Goal: Communication & Community: Answer question/provide support

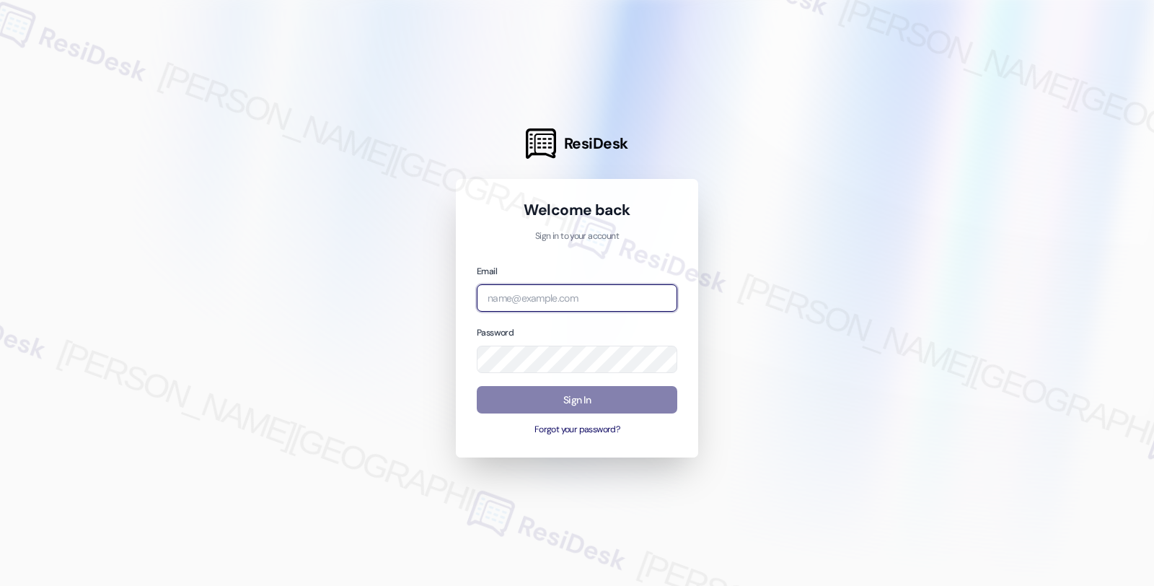
click at [543, 299] on input "email" at bounding box center [577, 298] width 200 height 28
type input "[EMAIL_ADDRESS][PERSON_NAME][DOMAIN_NAME]"
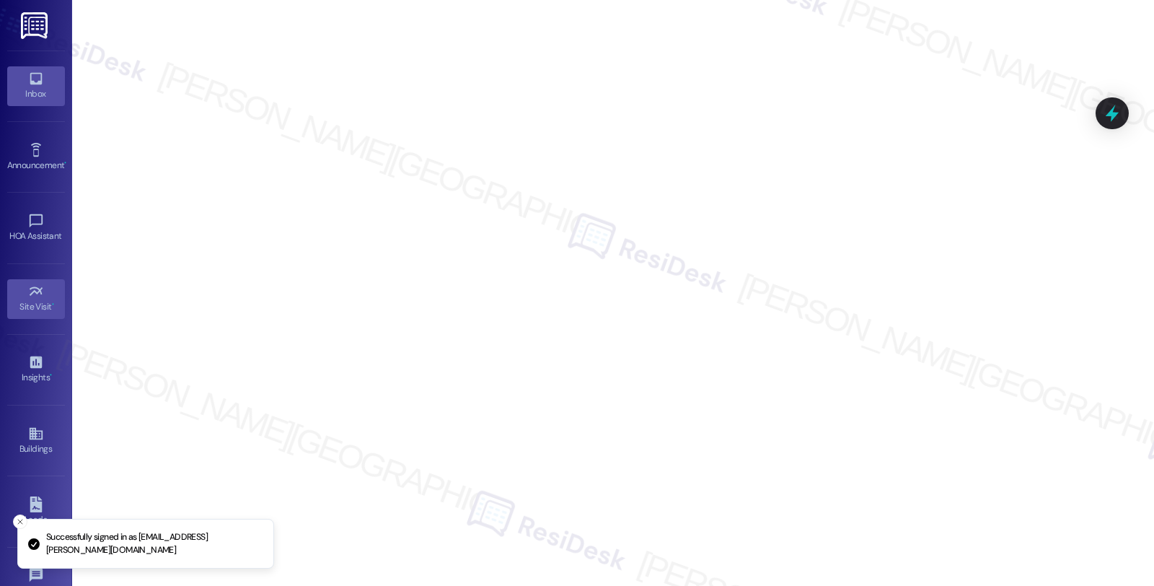
click at [41, 85] on link "Inbox" at bounding box center [36, 85] width 58 height 39
